Goal: Transaction & Acquisition: Purchase product/service

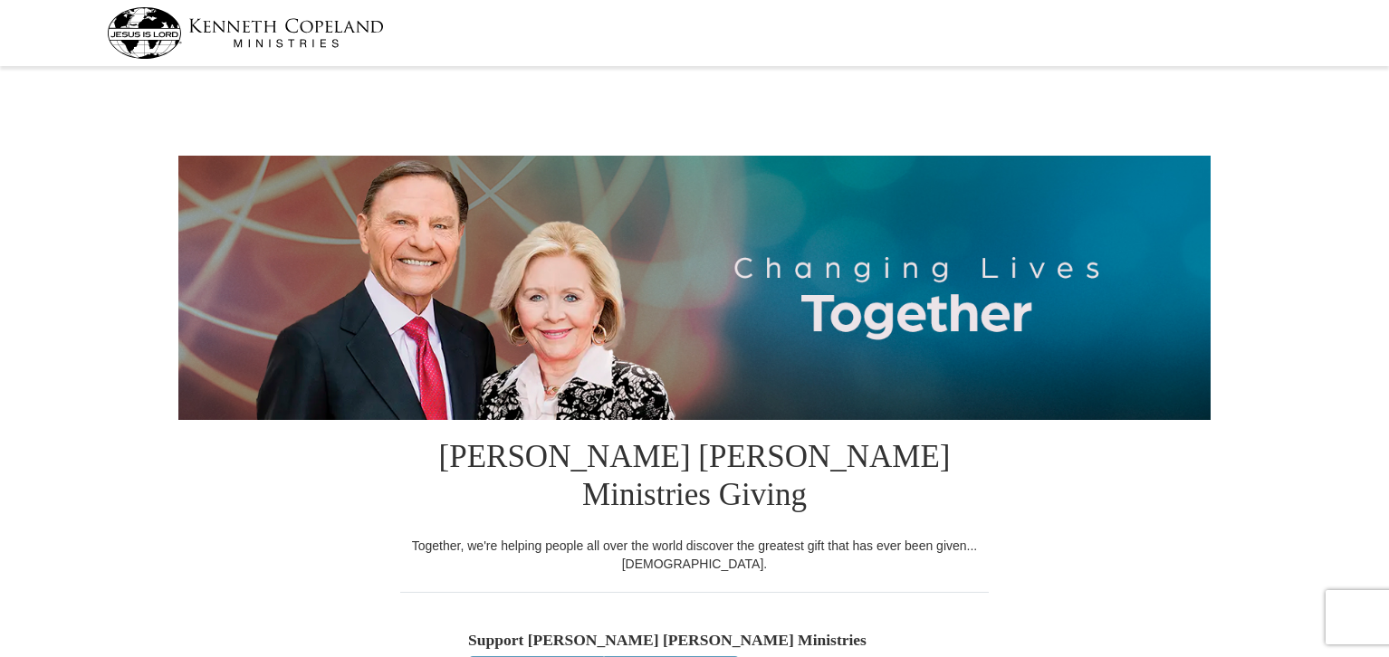
select select "VA"
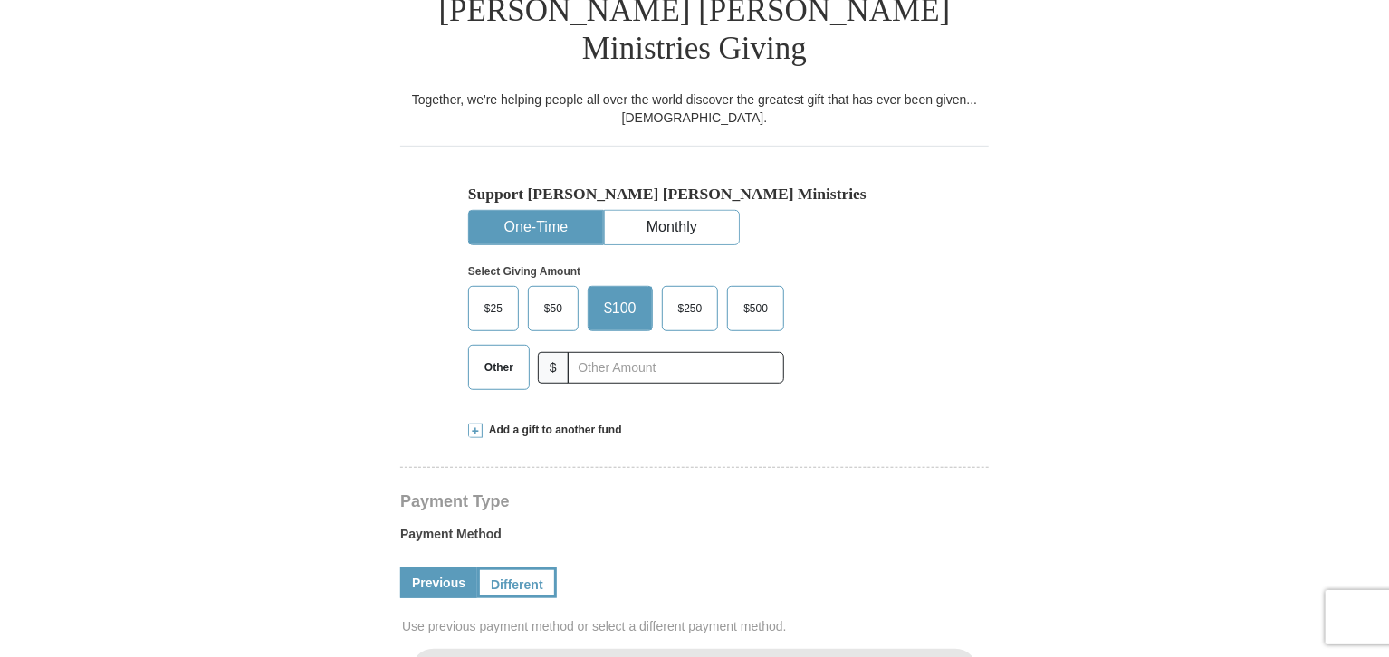
scroll to position [453, 0]
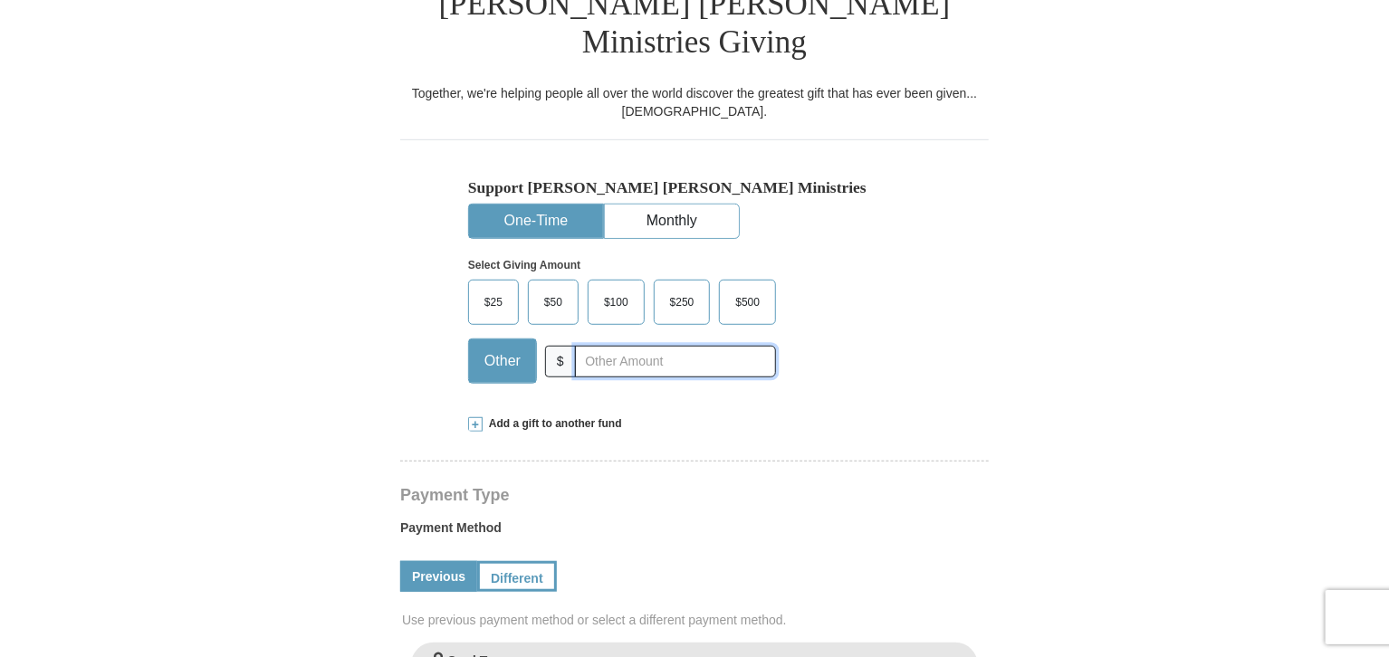
click at [593, 346] on input "text" at bounding box center [675, 362] width 201 height 32
type input "20.00"
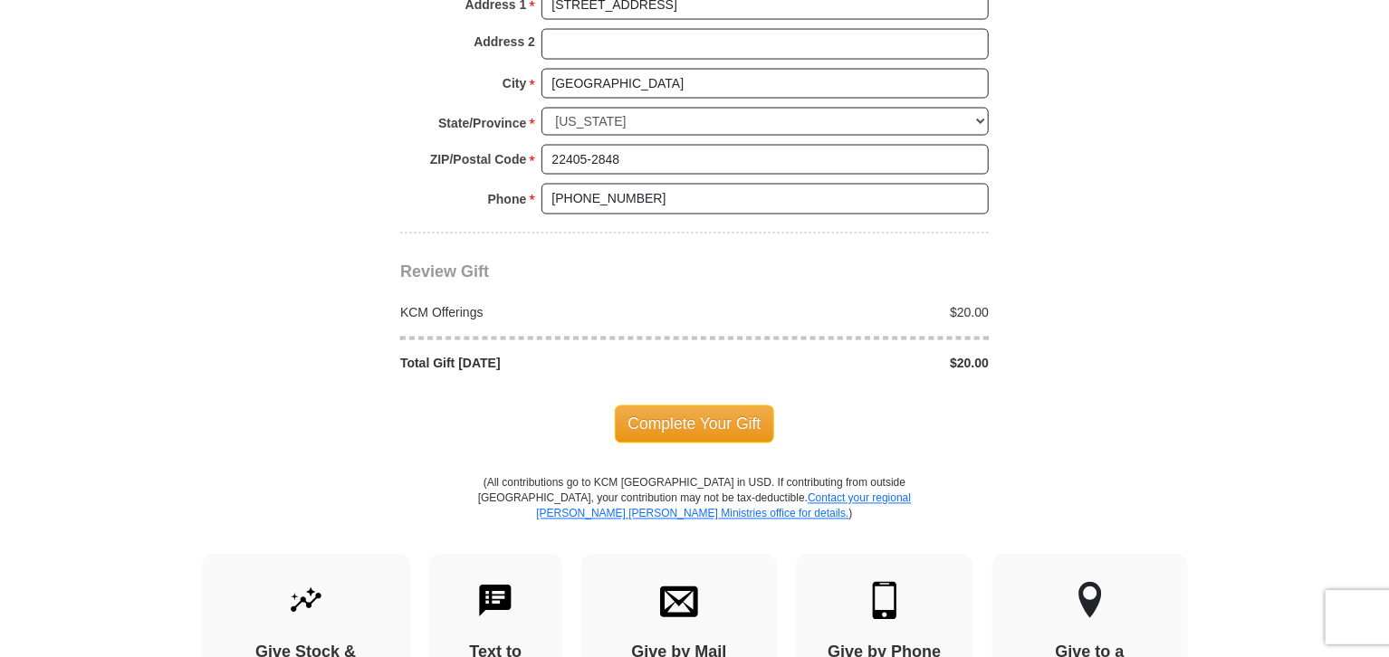
scroll to position [1539, 0]
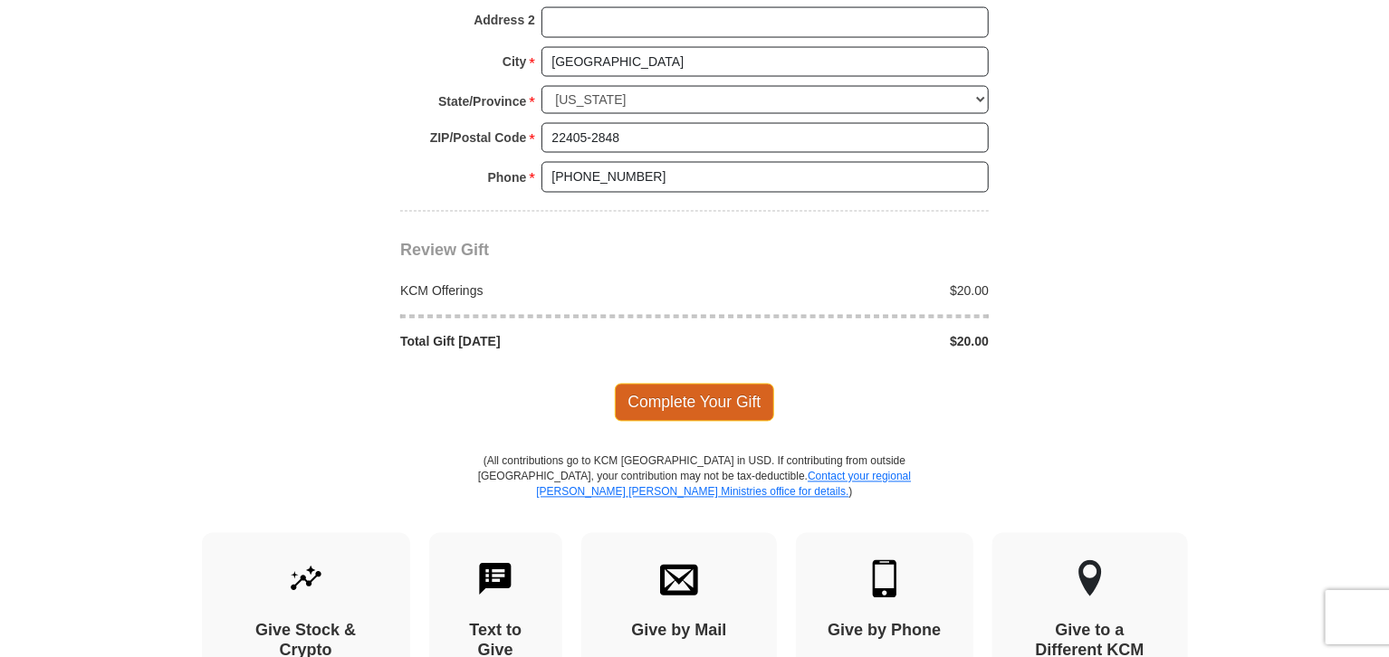
click at [674, 384] on span "Complete Your Gift" at bounding box center [695, 403] width 160 height 38
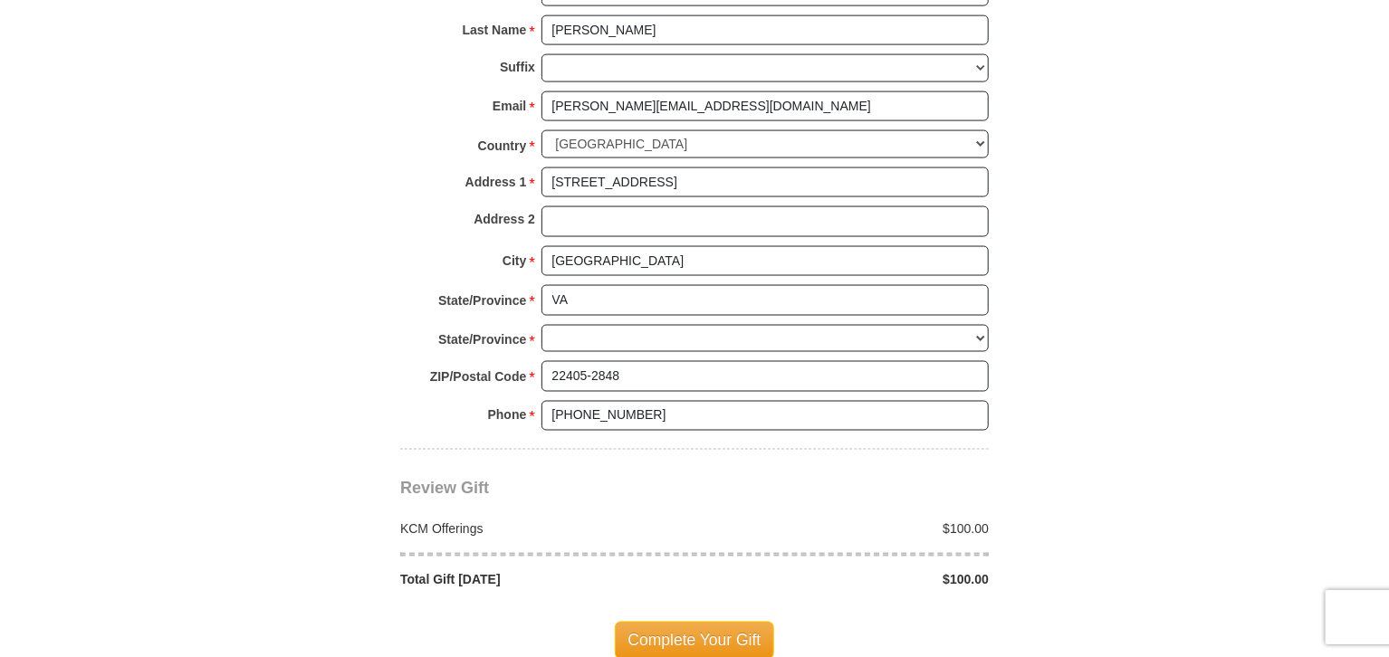
select select "VA"
